Goal: Obtain resource: Download file/media

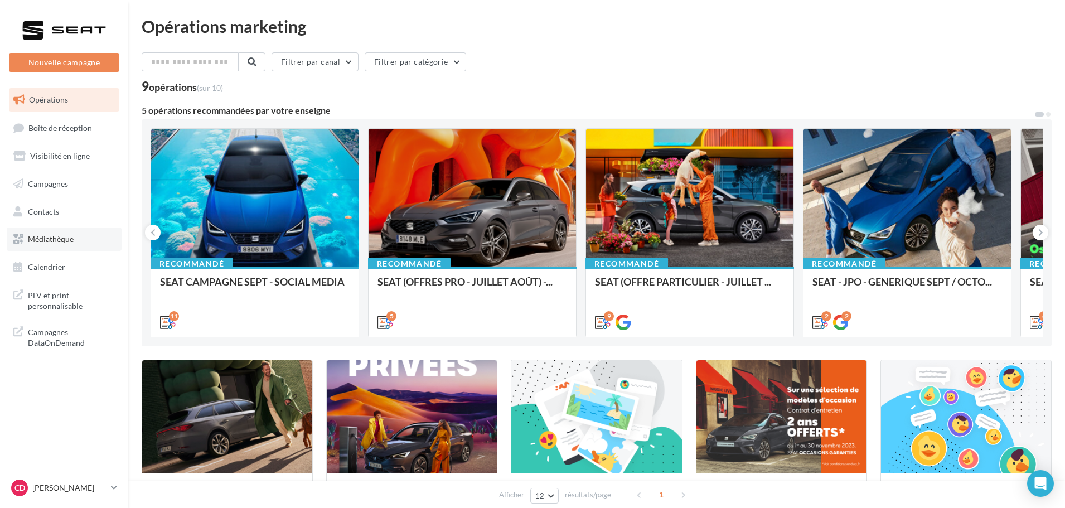
click at [77, 244] on link "Médiathèque" at bounding box center [64, 239] width 115 height 23
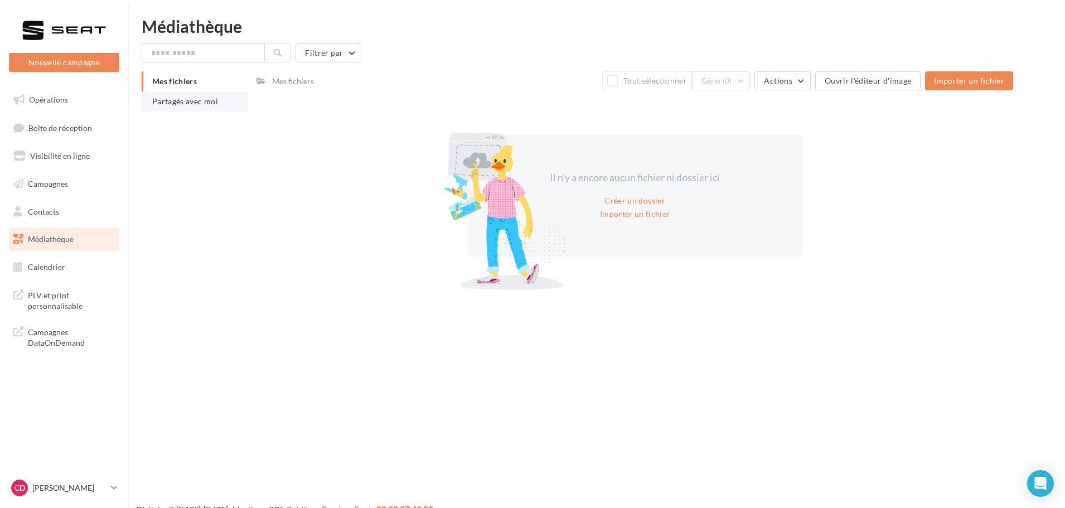
click at [195, 102] on span "Partagés avec moi" at bounding box center [185, 100] width 66 height 9
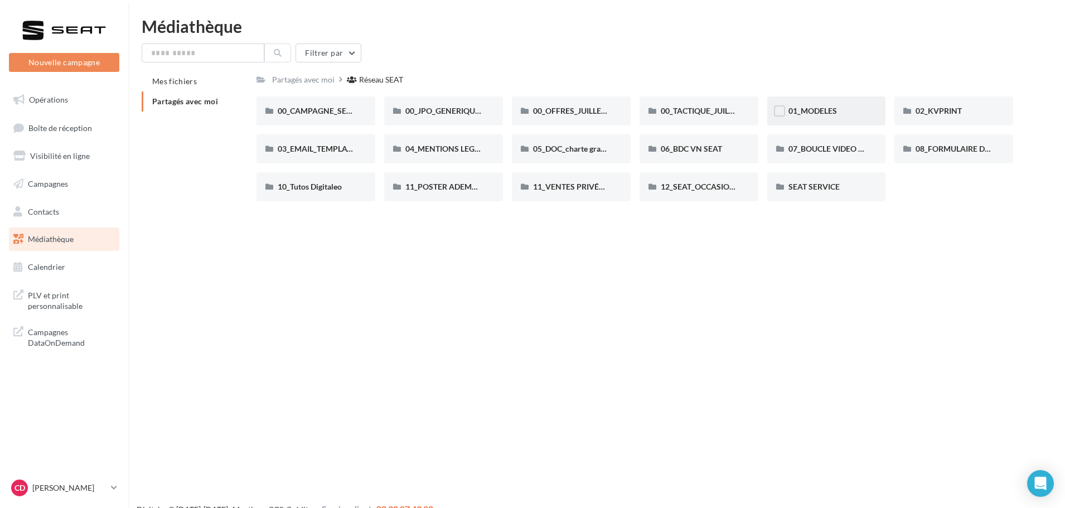
click at [808, 97] on div "01_MODELES" at bounding box center [826, 110] width 119 height 29
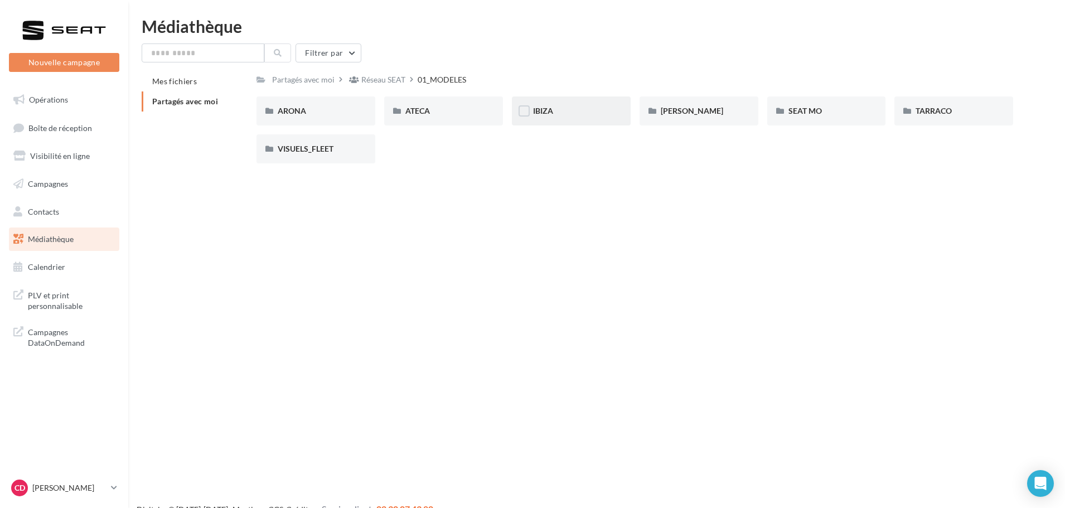
click at [573, 115] on div "IBIZA" at bounding box center [571, 110] width 76 height 11
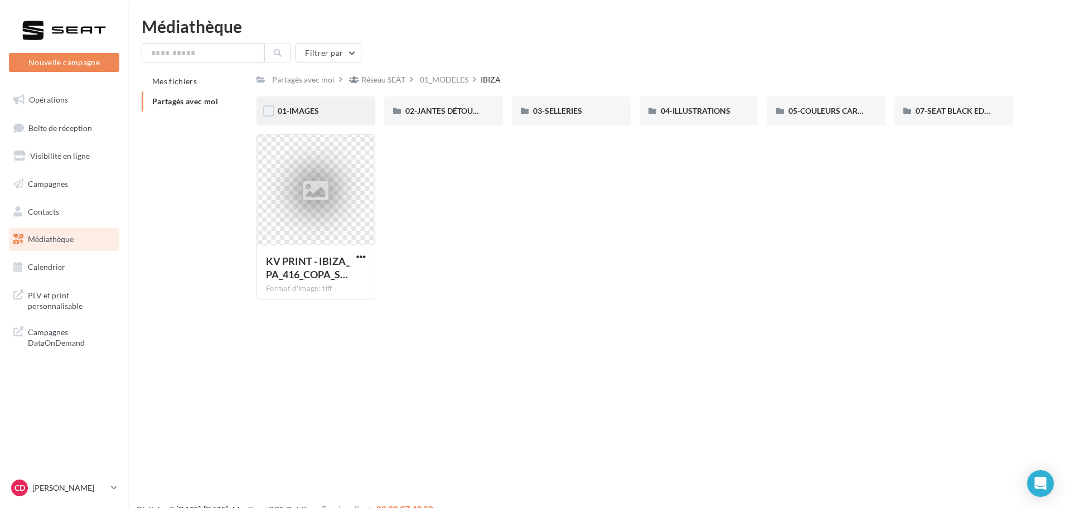
click at [319, 115] on div "01-IMAGES" at bounding box center [316, 110] width 76 height 11
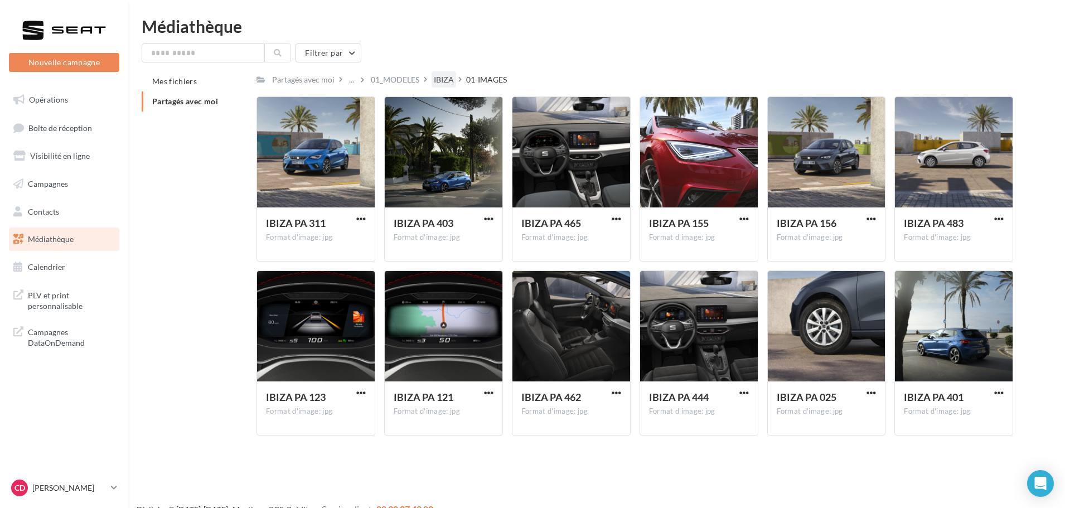
click at [452, 78] on div "IBIZA" at bounding box center [444, 79] width 20 height 11
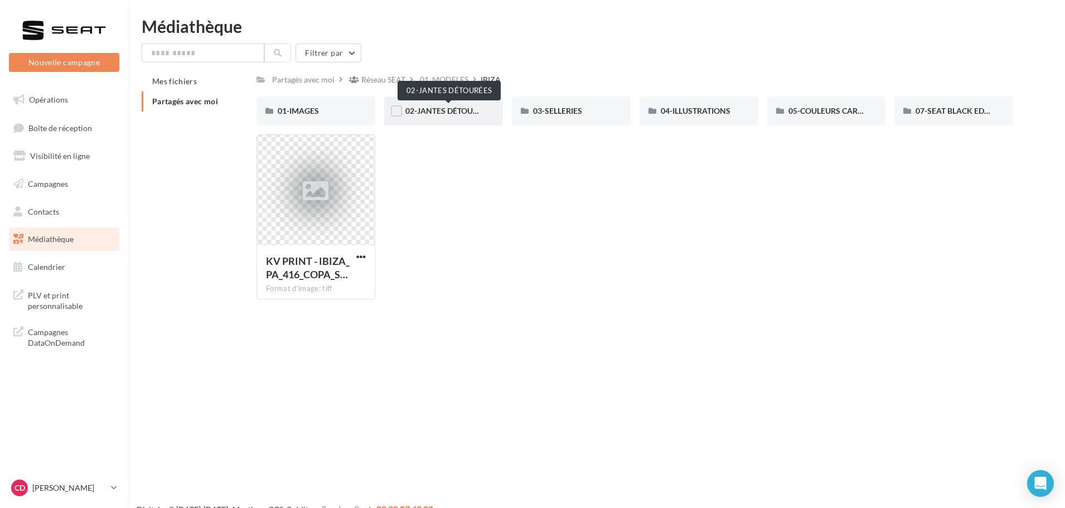
click at [450, 115] on span "02-JANTES DÉTOURÉES" at bounding box center [448, 110] width 86 height 9
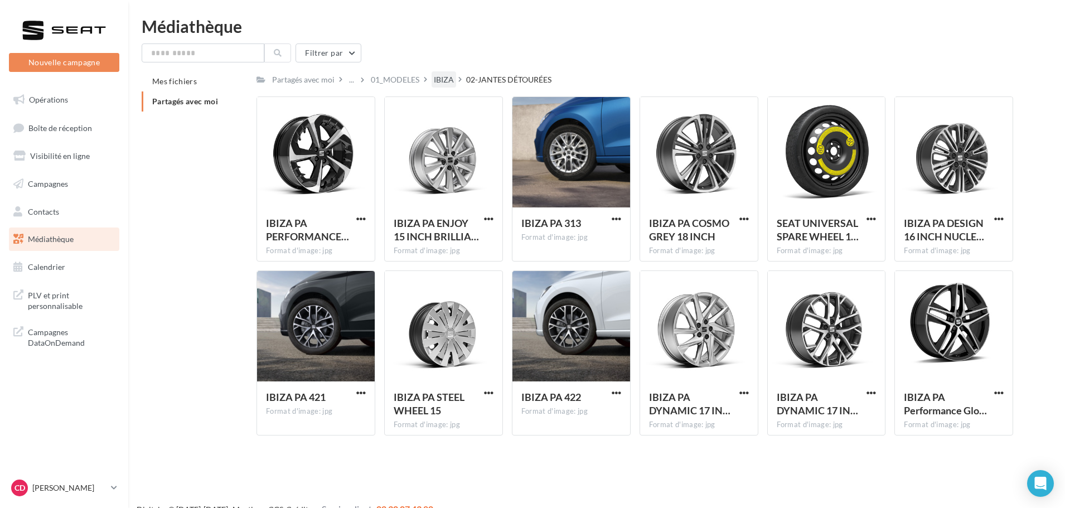
click at [446, 76] on div "IBIZA" at bounding box center [444, 79] width 20 height 11
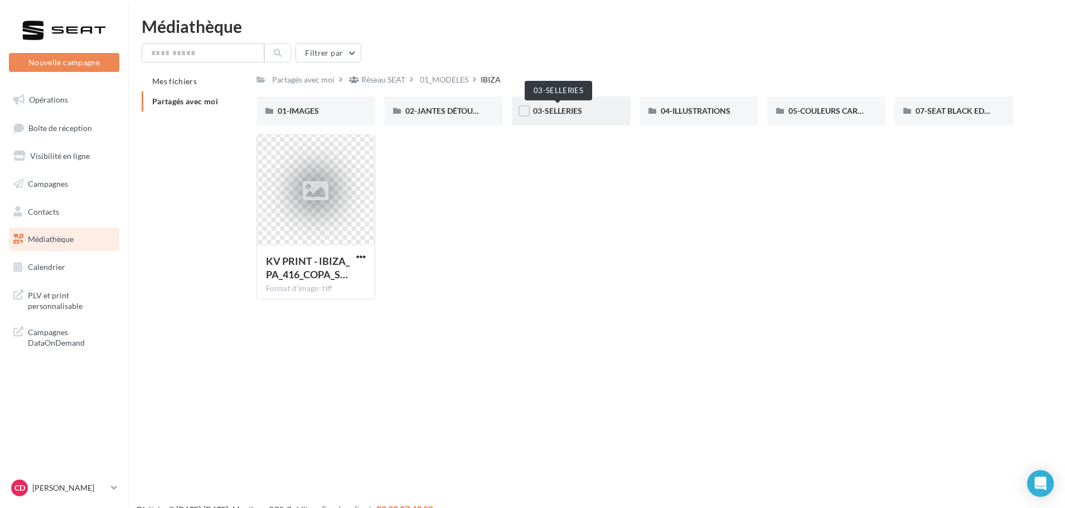
click at [550, 115] on span "03-SELLERIES" at bounding box center [557, 110] width 49 height 9
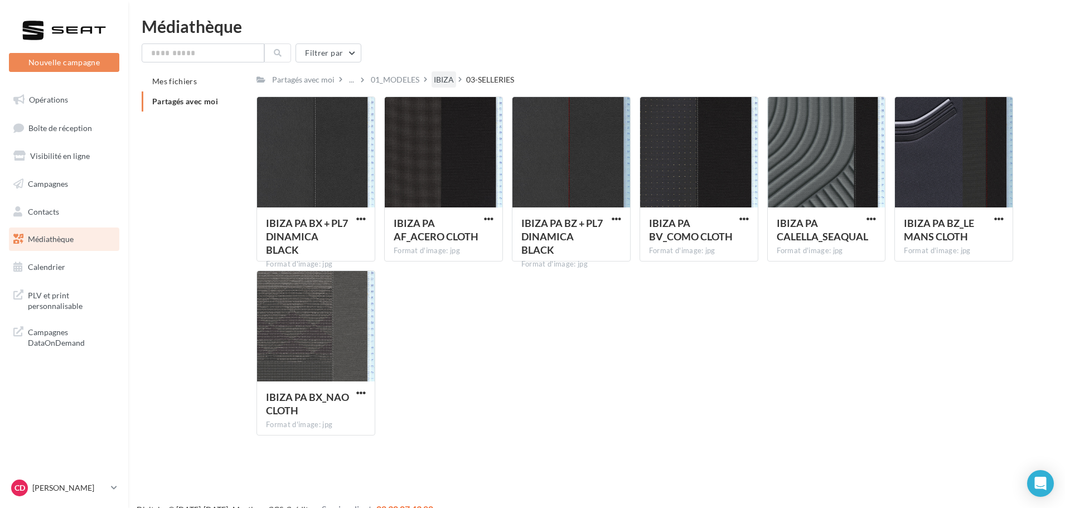
click at [436, 78] on div "IBIZA" at bounding box center [444, 79] width 20 height 11
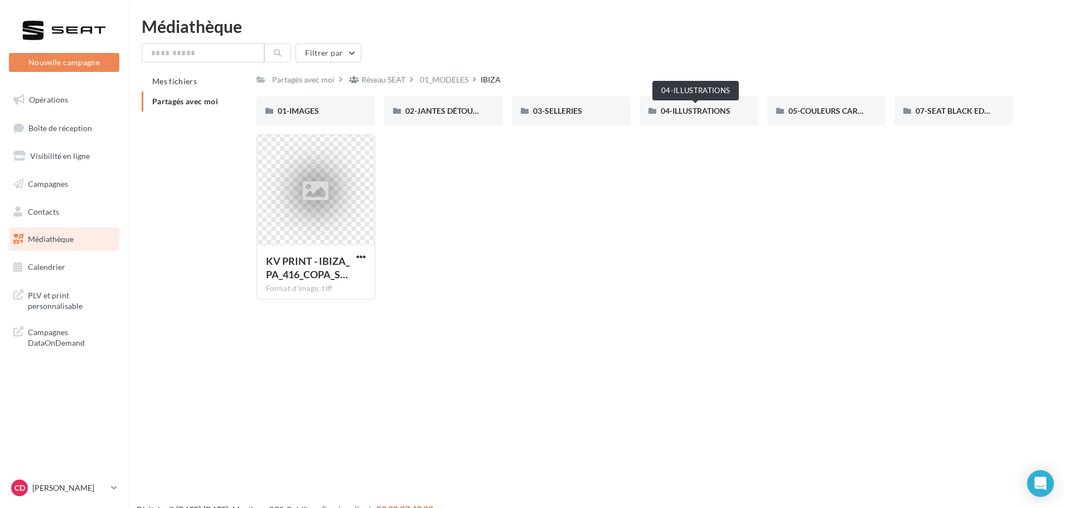
click at [699, 106] on span "04-ILLUSTRATIONS" at bounding box center [696, 110] width 70 height 9
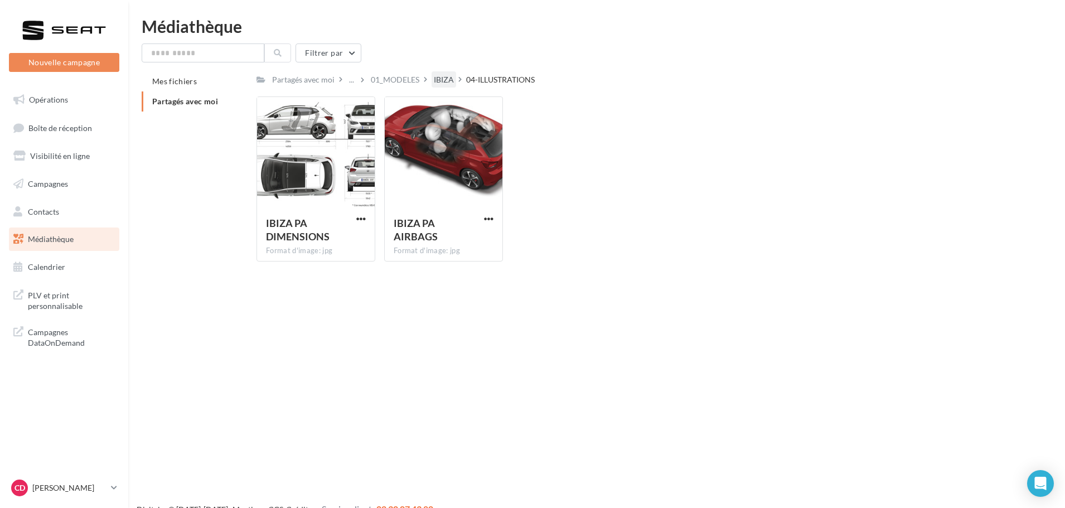
click at [452, 78] on div "IBIZA" at bounding box center [444, 79] width 20 height 11
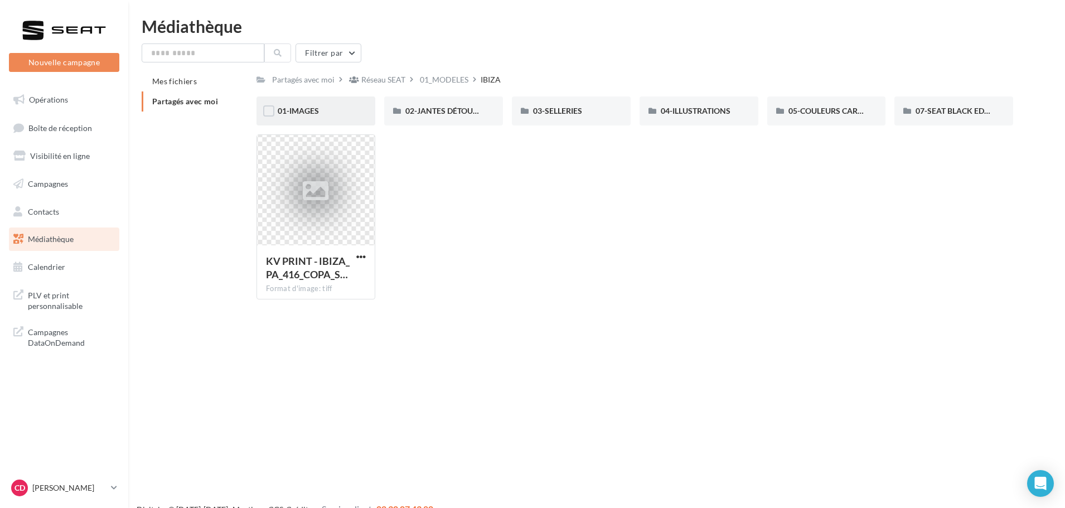
click at [332, 115] on div "01-IMAGES" at bounding box center [316, 110] width 76 height 11
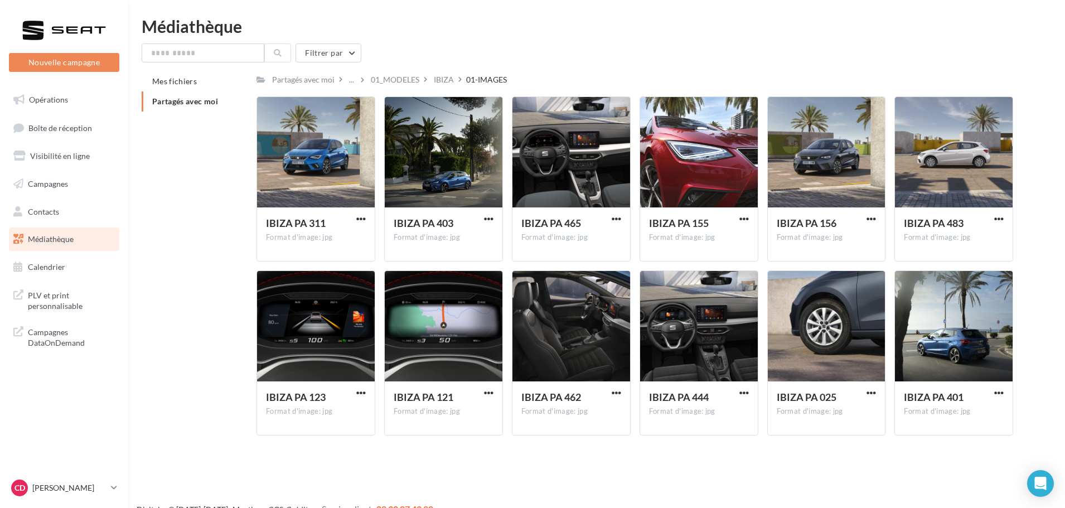
drag, startPoint x: 440, startPoint y: 76, endPoint x: 440, endPoint y: 90, distance: 13.9
click at [440, 90] on div "Partagés avec moi ... 01_MODELES IBIZA 01-IMAGES Rs Partagé par Réseau SEAT IBI…" at bounding box center [635, 257] width 757 height 373
click at [404, 81] on div "01_MODELES" at bounding box center [395, 79] width 49 height 11
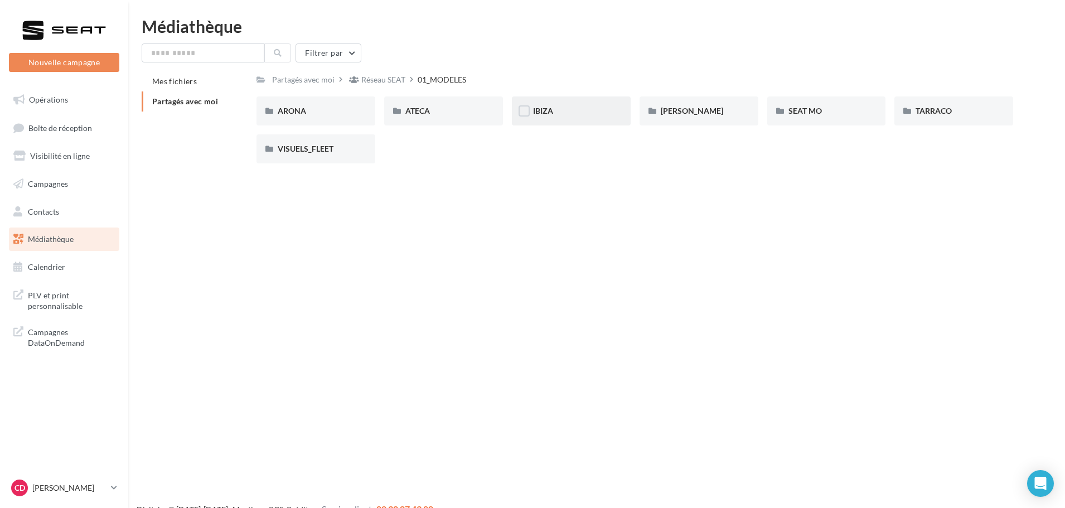
click at [564, 96] on div "IBIZA" at bounding box center [571, 110] width 119 height 29
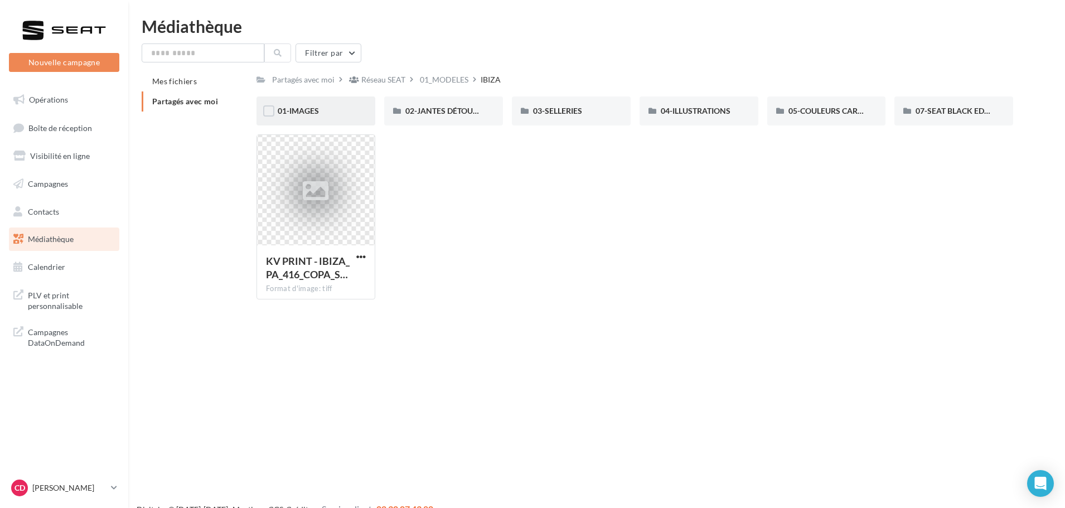
click at [345, 118] on div "01-IMAGES" at bounding box center [316, 110] width 119 height 29
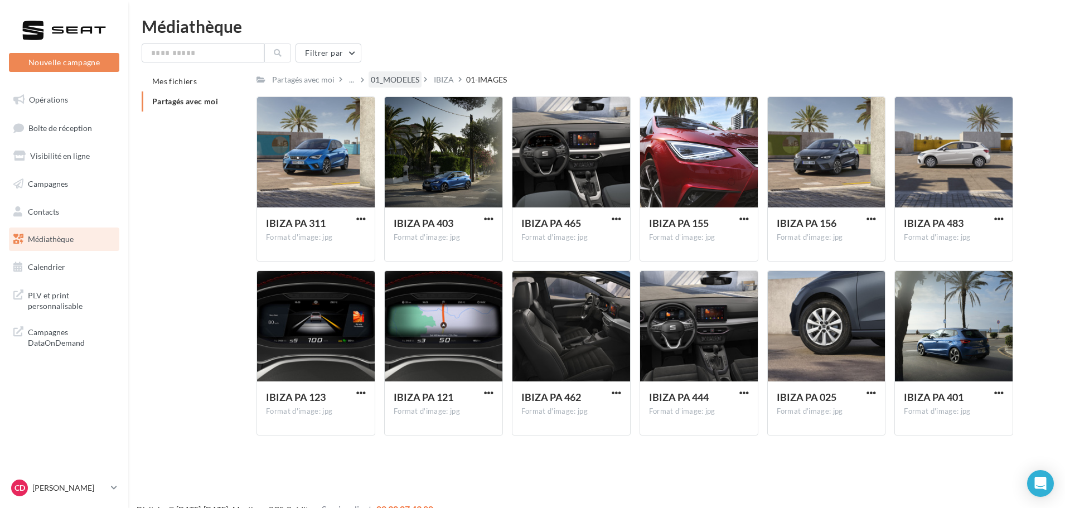
click at [373, 78] on div "01_MODELES" at bounding box center [395, 79] width 49 height 11
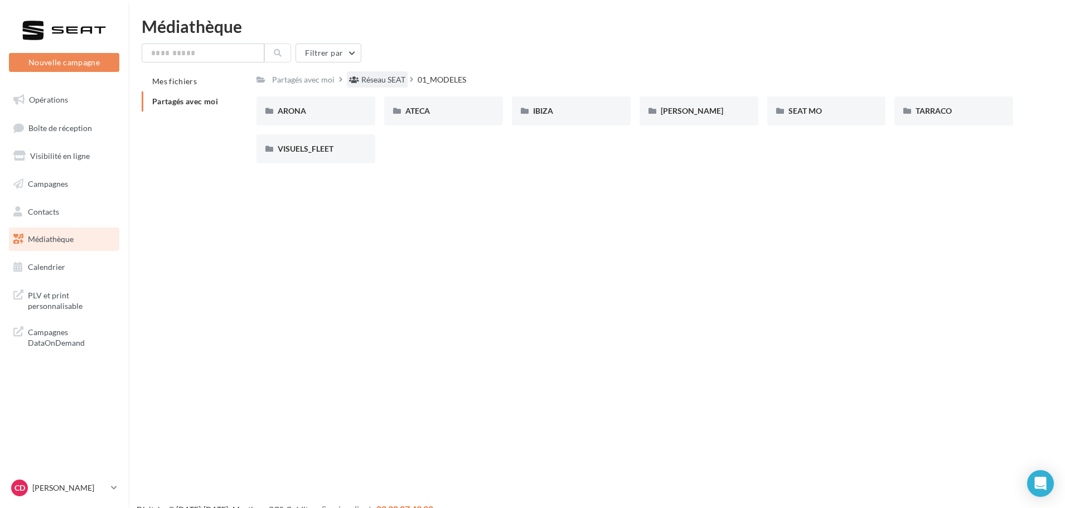
click at [379, 78] on div "Réseau SEAT" at bounding box center [383, 79] width 44 height 11
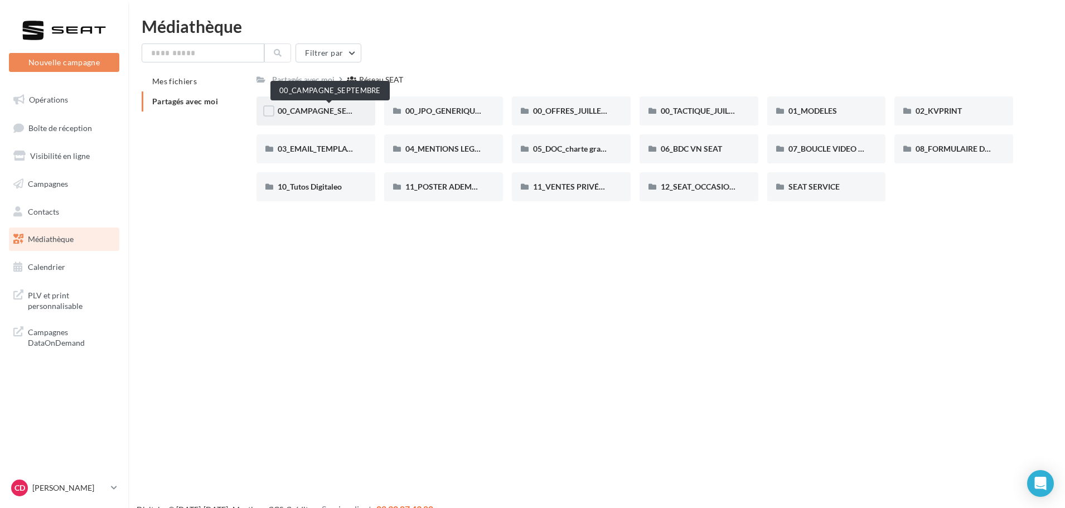
click at [352, 110] on span "00_CAMPAGNE_SEPTEMBRE" at bounding box center [330, 110] width 104 height 9
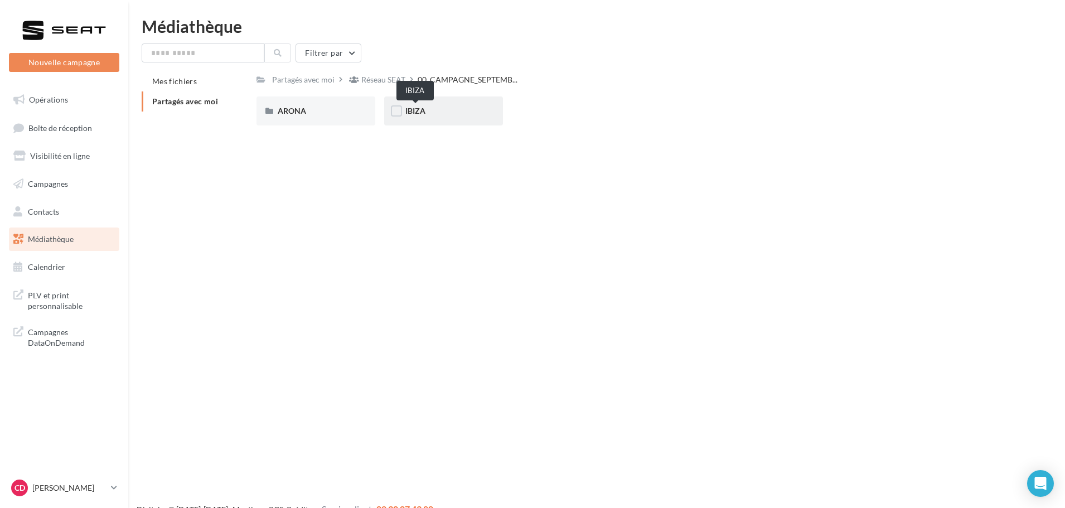
click at [426, 108] on span "IBIZA" at bounding box center [415, 110] width 20 height 9
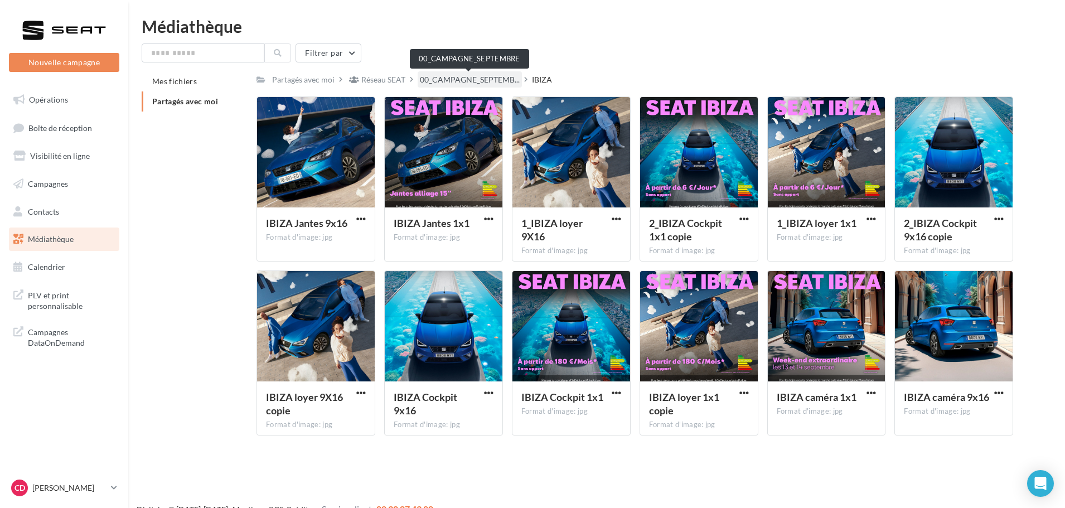
click at [467, 76] on span "00_CAMPAGNE_SEPTEMB..." at bounding box center [470, 79] width 100 height 11
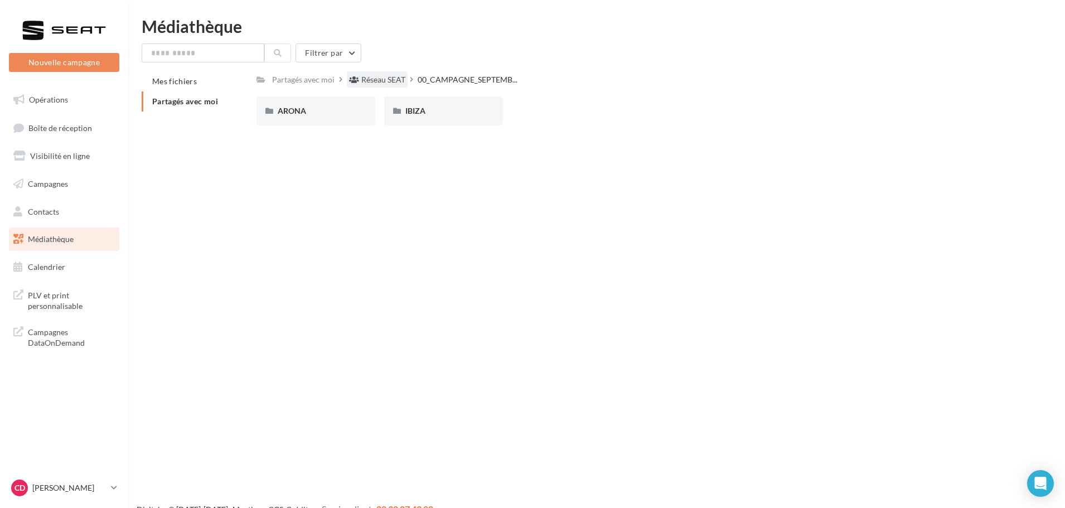
click at [402, 71] on div "Réseau SEAT" at bounding box center [377, 79] width 61 height 16
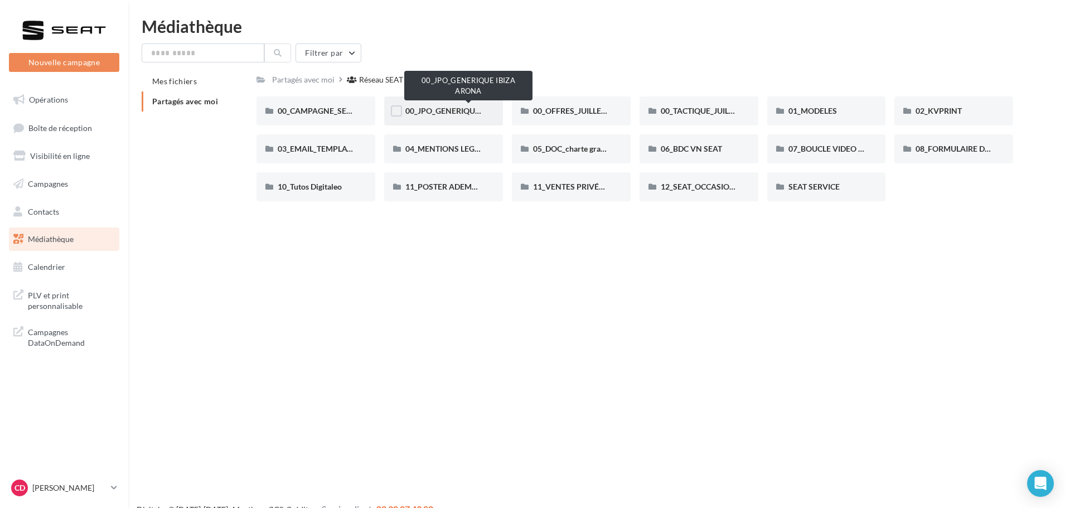
click at [470, 109] on span "00_JPO_GENERIQUE IBIZA ARONA" at bounding box center [468, 110] width 126 height 9
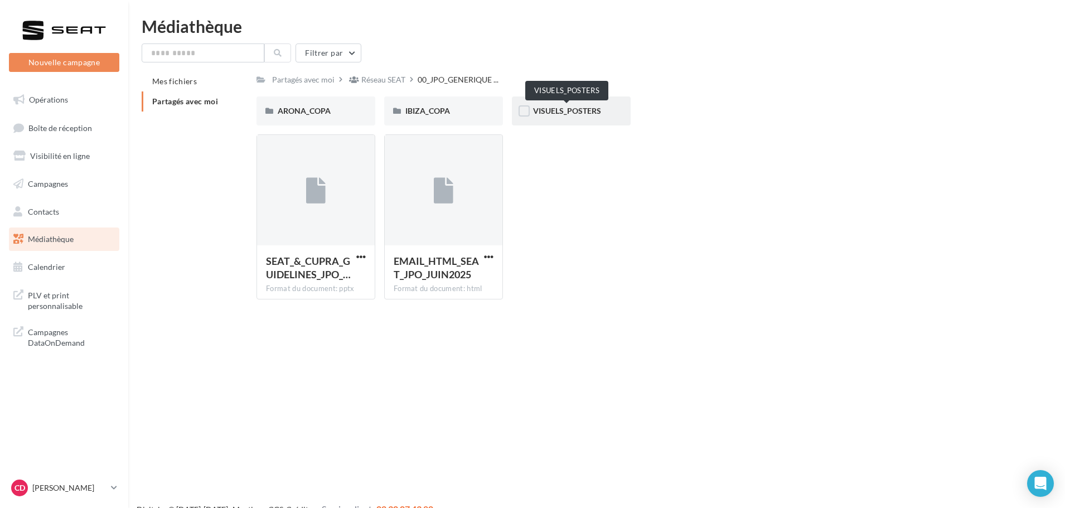
click at [591, 106] on span "VISUELS_POSTERS" at bounding box center [567, 110] width 68 height 9
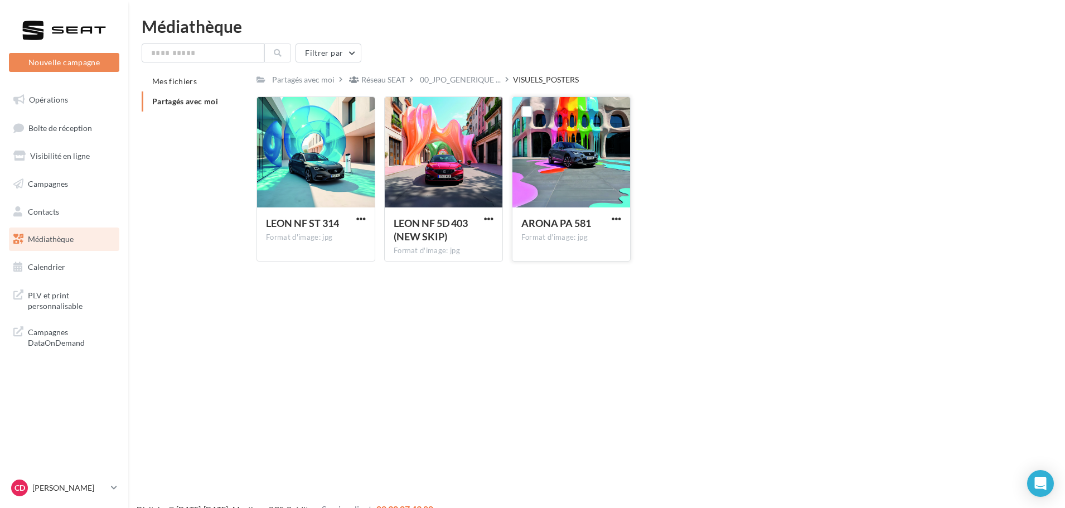
click at [621, 160] on div at bounding box center [572, 153] width 118 height 112
click at [485, 84] on span "00_JPO_GENERIQUE ..." at bounding box center [460, 79] width 81 height 11
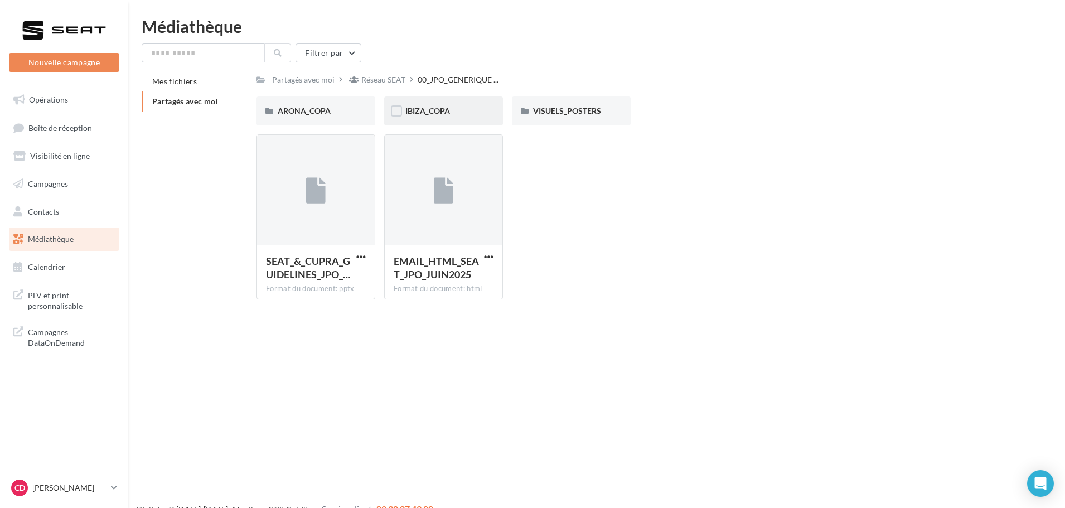
click at [453, 102] on div "IBIZA_COPA" at bounding box center [443, 110] width 119 height 29
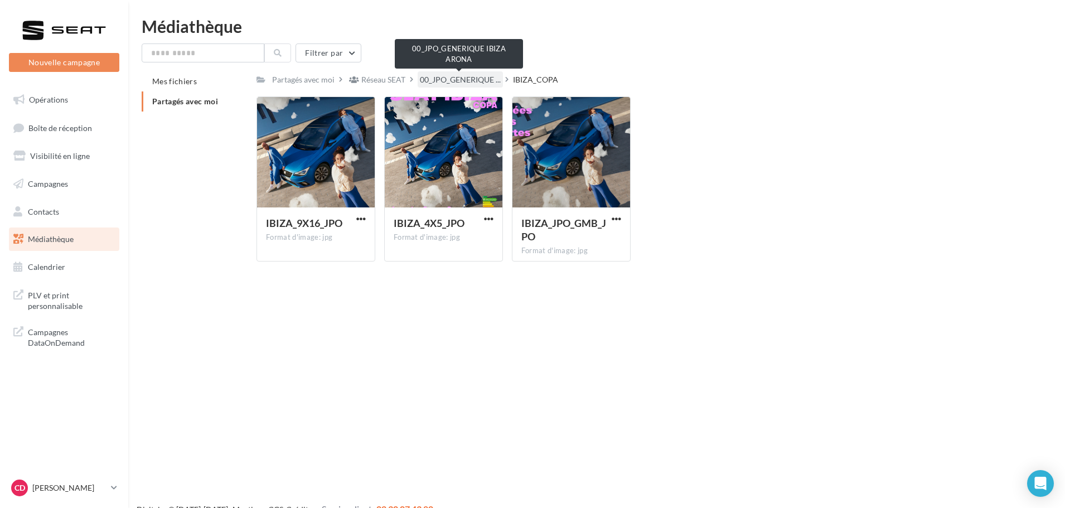
click at [440, 75] on span "00_JPO_GENERIQUE ..." at bounding box center [460, 79] width 81 height 11
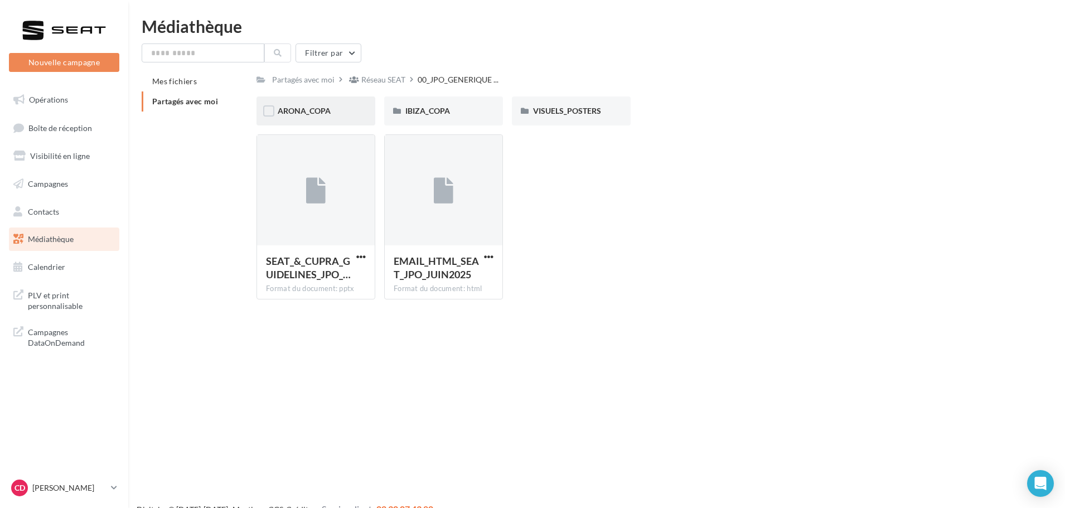
click at [324, 111] on span "ARONA_COPA" at bounding box center [304, 110] width 53 height 9
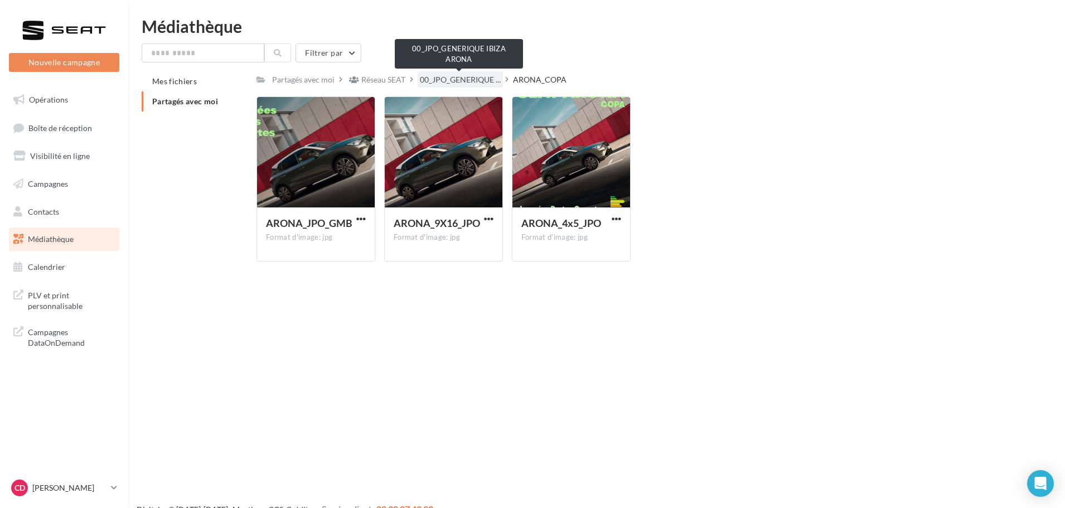
click at [479, 80] on span "00_JPO_GENERIQUE ..." at bounding box center [460, 79] width 81 height 11
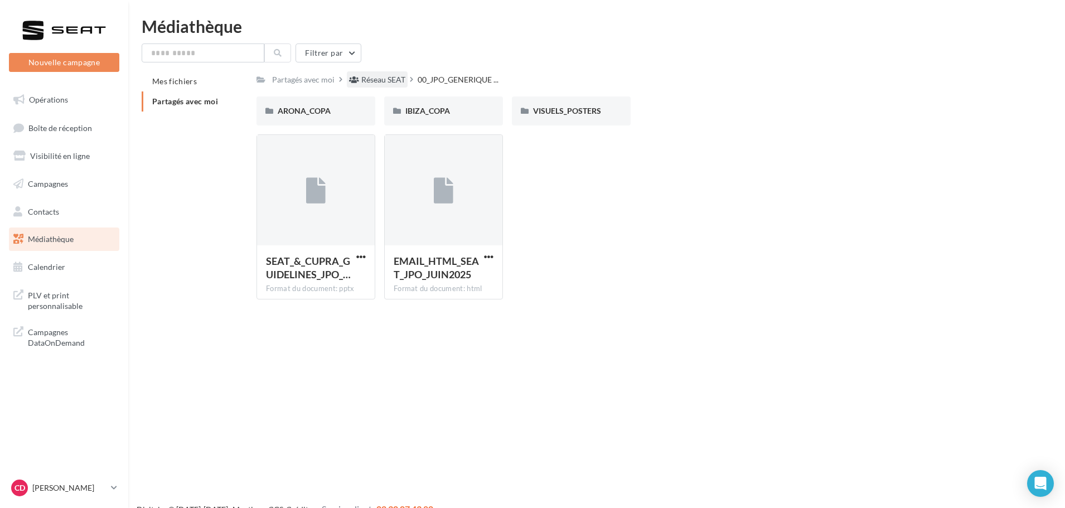
click at [379, 80] on div "Réseau SEAT" at bounding box center [383, 79] width 44 height 11
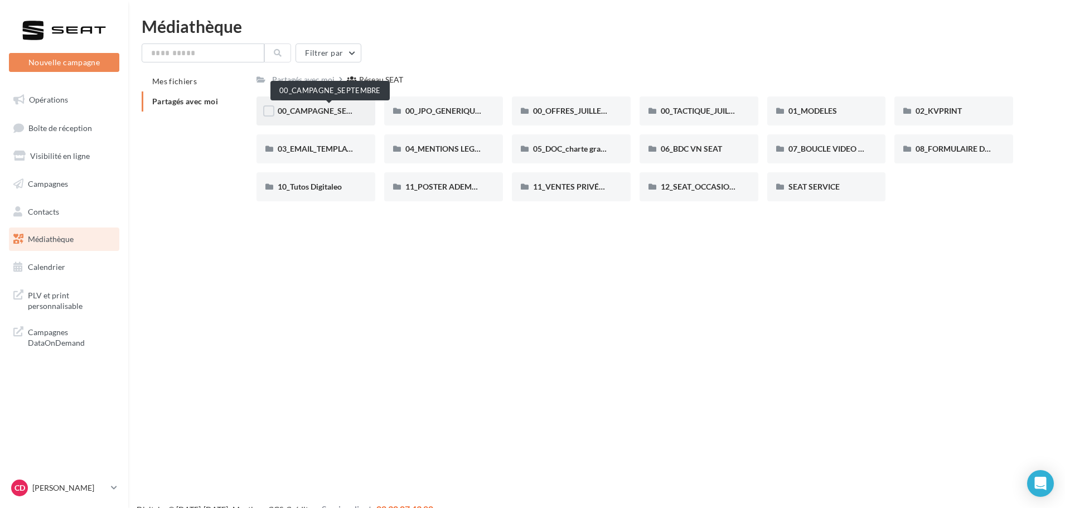
click at [328, 109] on span "00_CAMPAGNE_SEPTEMBRE" at bounding box center [330, 110] width 104 height 9
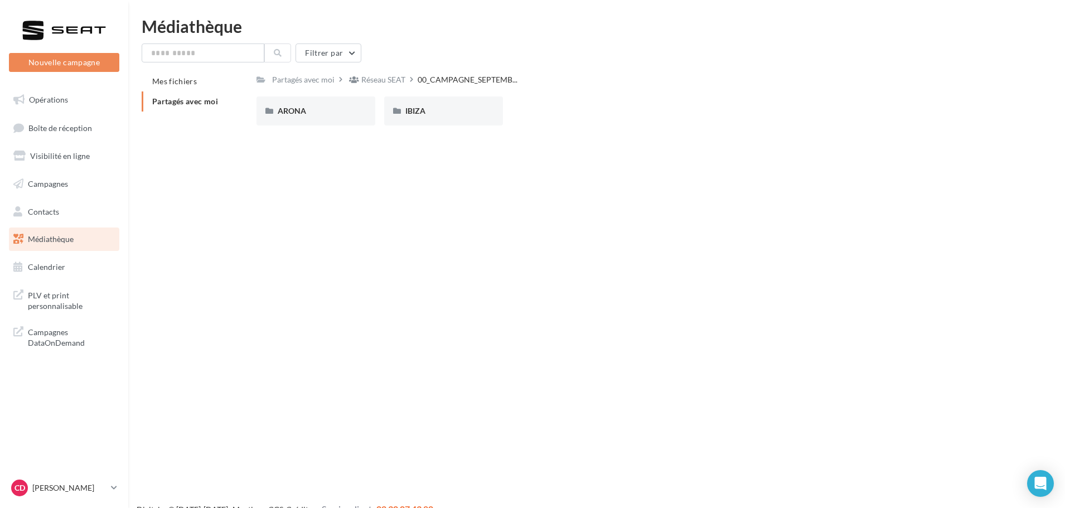
click at [328, 109] on div "ARONA" at bounding box center [316, 110] width 76 height 11
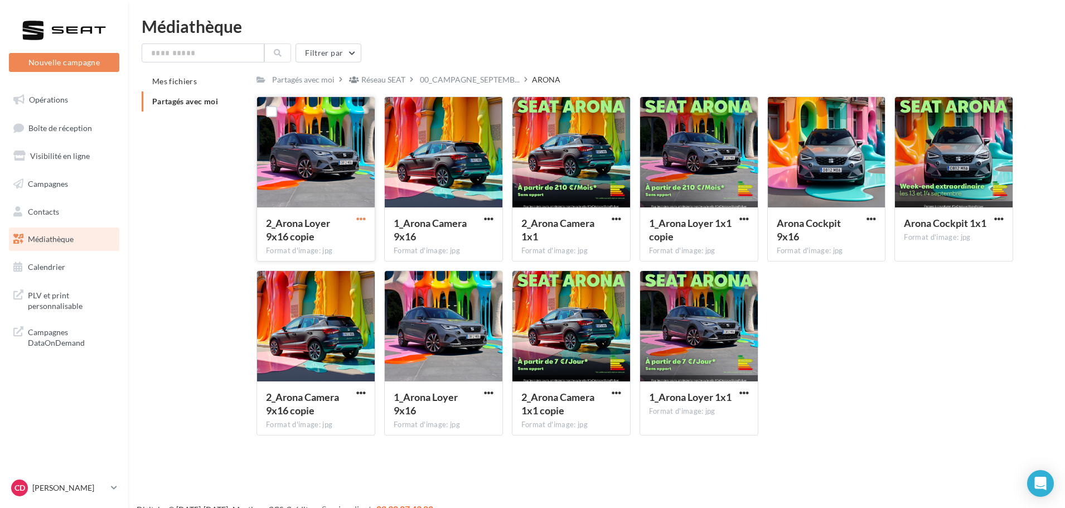
click at [364, 217] on span "button" at bounding box center [360, 218] width 9 height 9
click at [341, 233] on button "Télécharger" at bounding box center [313, 240] width 112 height 29
click at [366, 330] on div at bounding box center [316, 327] width 118 height 112
click at [489, 392] on span "button" at bounding box center [488, 392] width 9 height 9
click at [446, 435] on button "Copier l'URL" at bounding box center [440, 443] width 112 height 29
